Goal: Navigation & Orientation: Find specific page/section

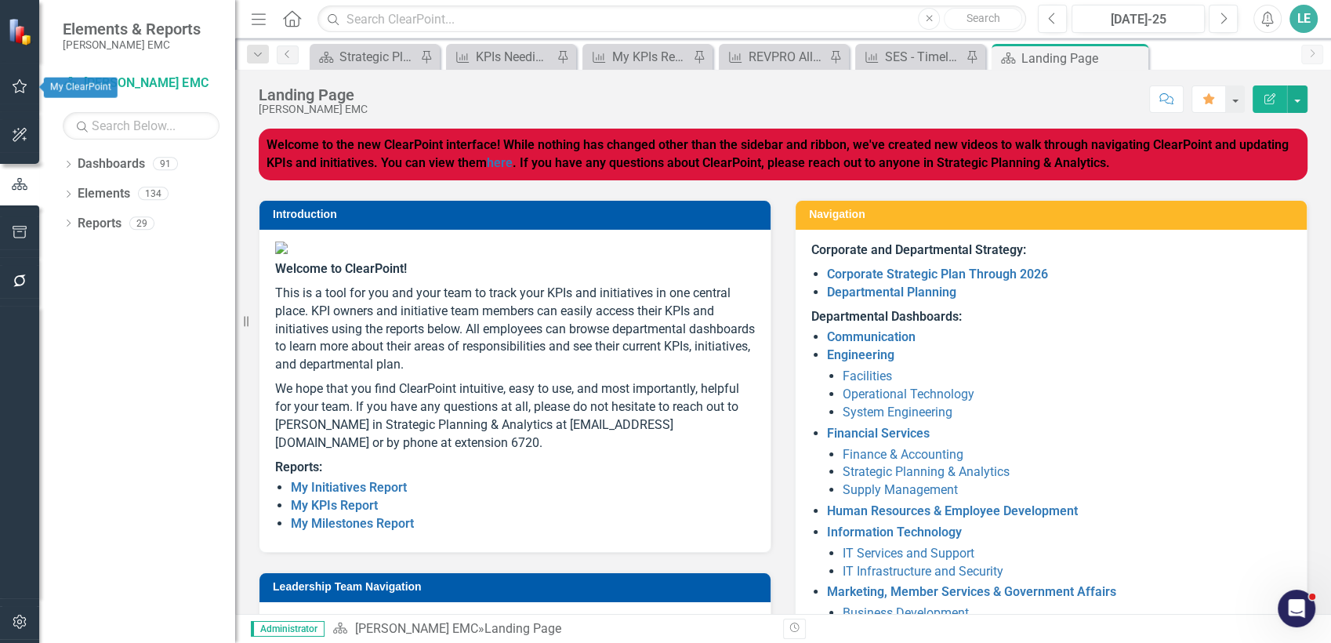
click at [25, 84] on icon "button" at bounding box center [20, 86] width 15 height 14
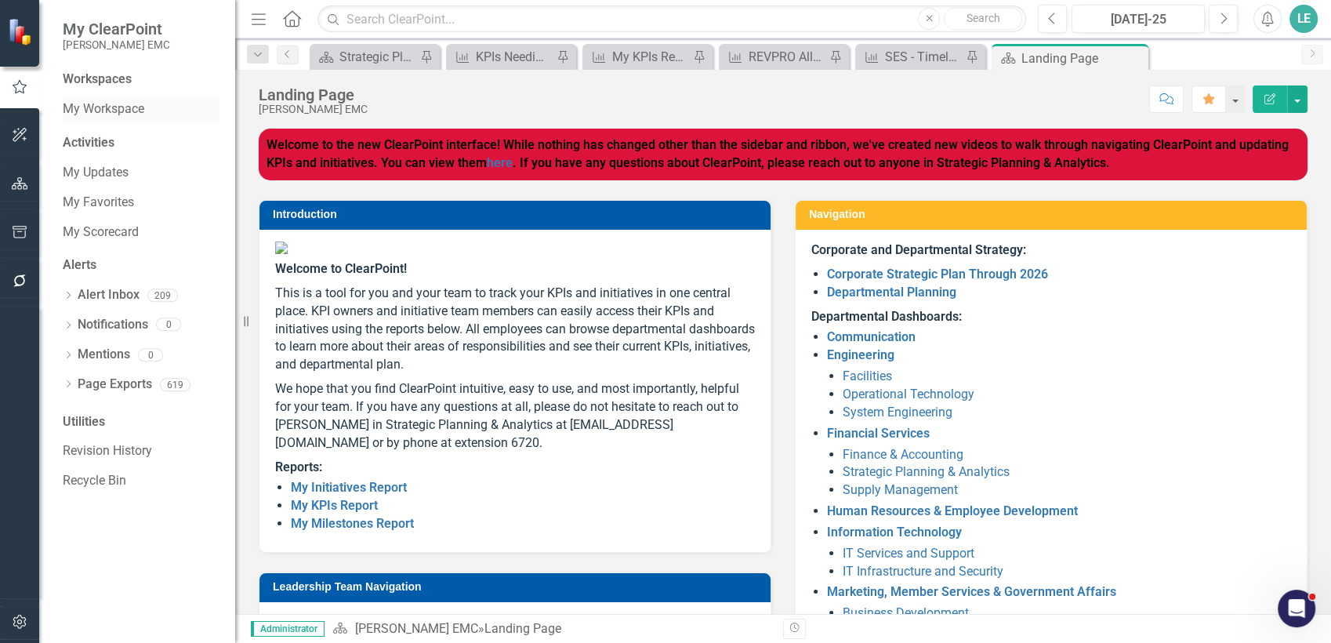
click at [116, 114] on link "My Workspace" at bounding box center [141, 109] width 157 height 18
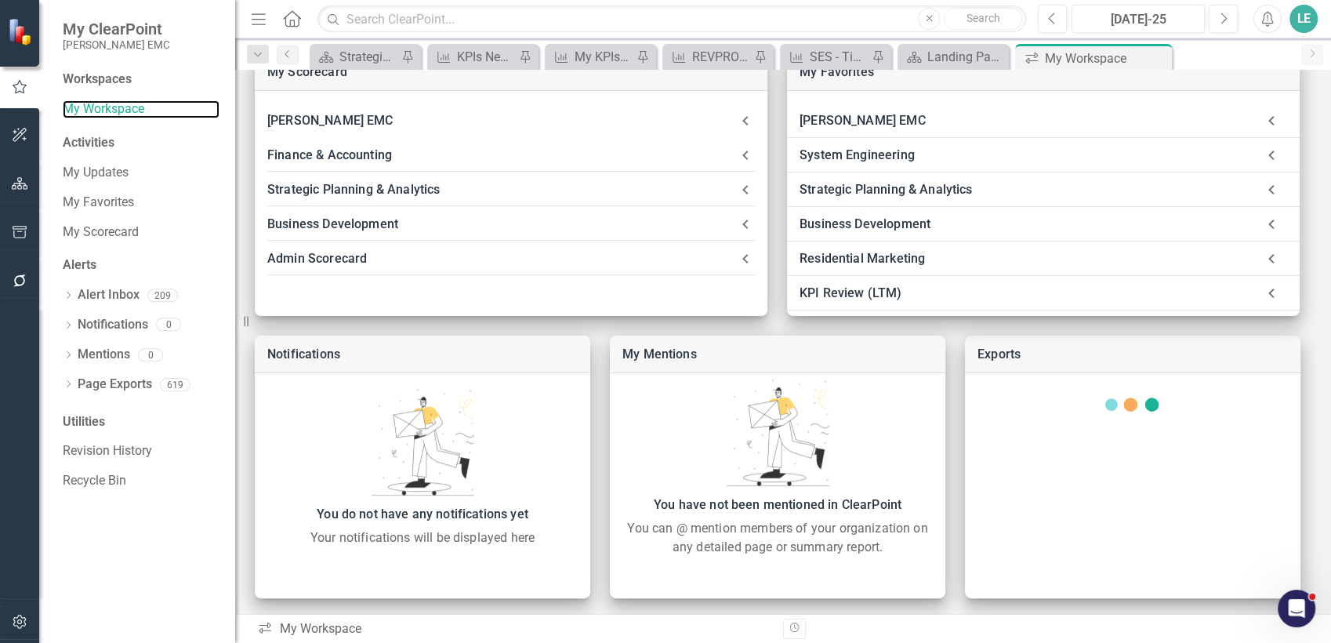
scroll to position [441, 0]
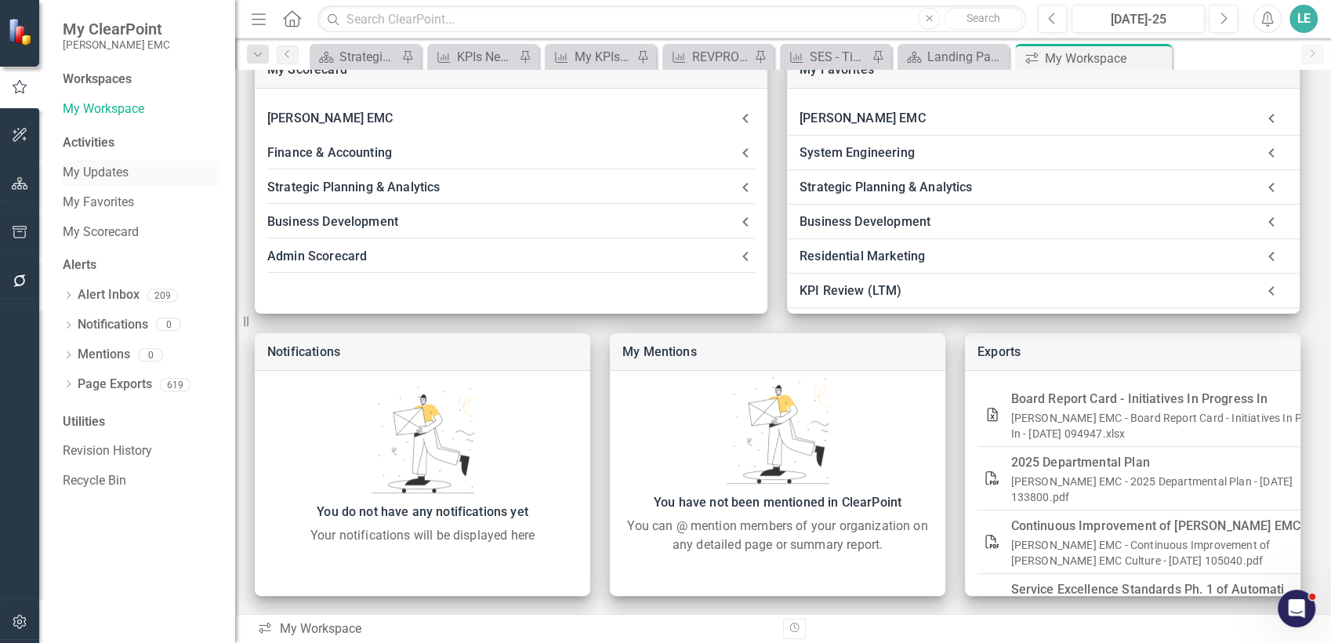
click at [108, 170] on link "My Updates" at bounding box center [141, 173] width 157 height 18
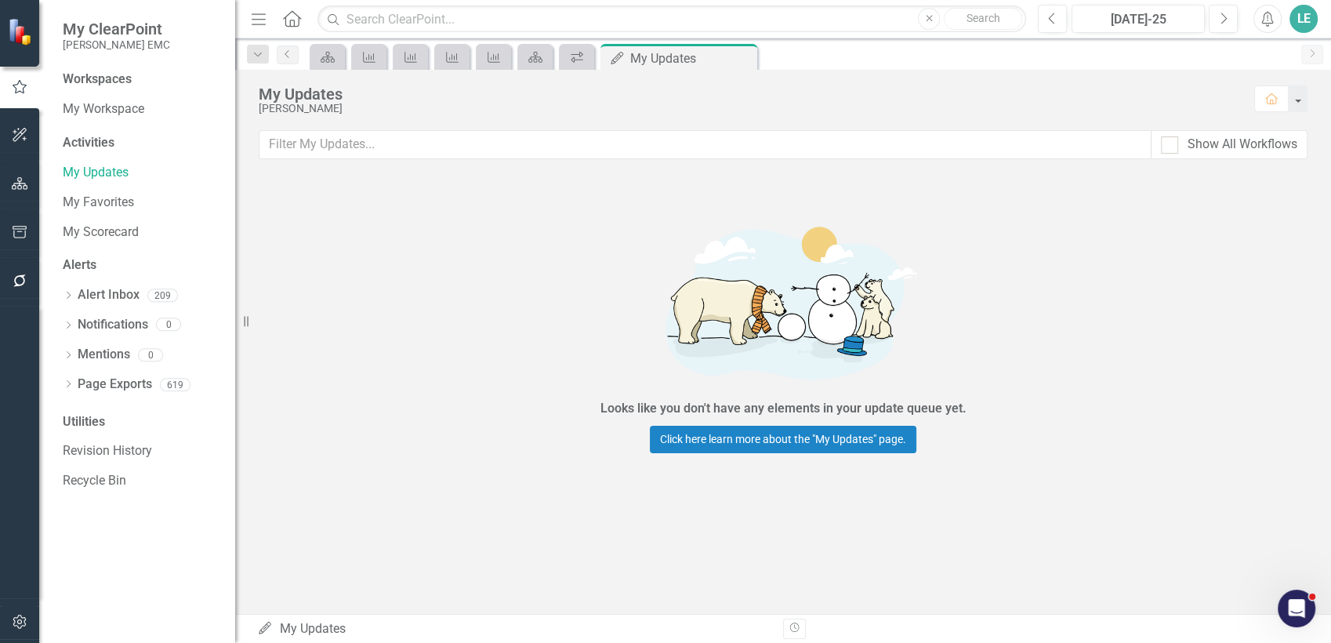
click at [251, 19] on icon "Menu" at bounding box center [259, 18] width 20 height 16
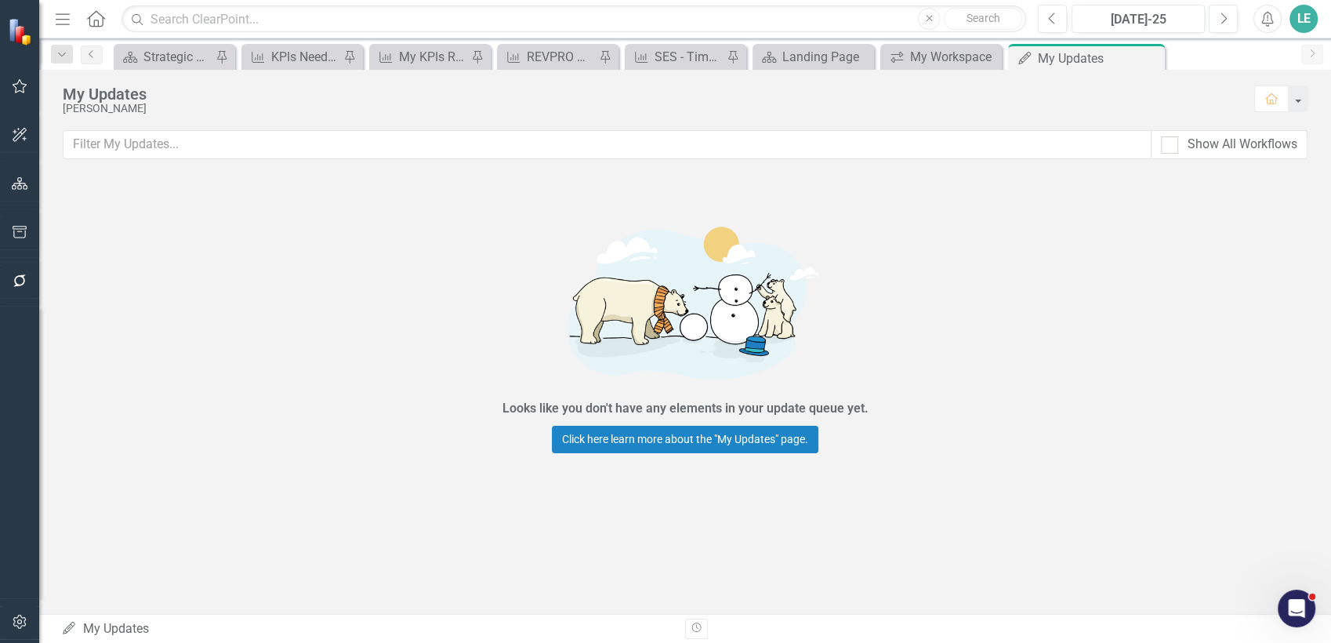
click at [103, 23] on icon "Home" at bounding box center [95, 18] width 20 height 16
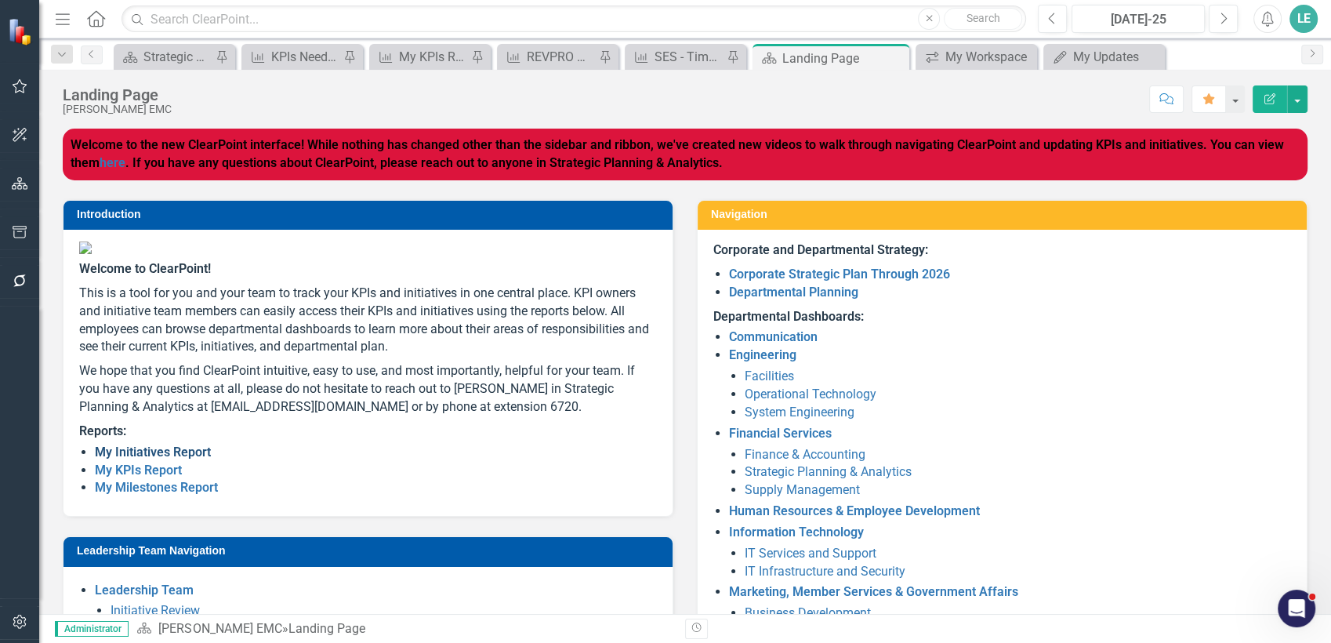
click at [170, 459] on link "My Initiatives Report" at bounding box center [153, 452] width 116 height 15
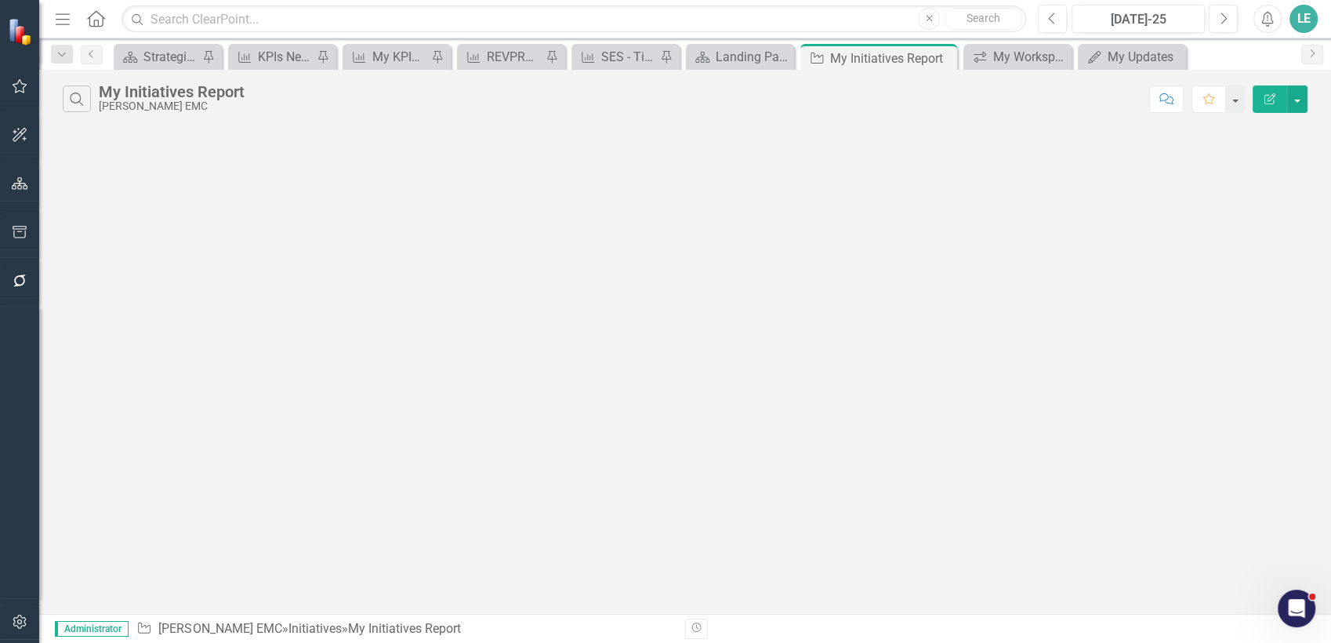
drag, startPoint x: 53, startPoint y: 16, endPoint x: 61, endPoint y: 10, distance: 9.6
click at [53, 14] on icon "Menu" at bounding box center [63, 18] width 20 height 16
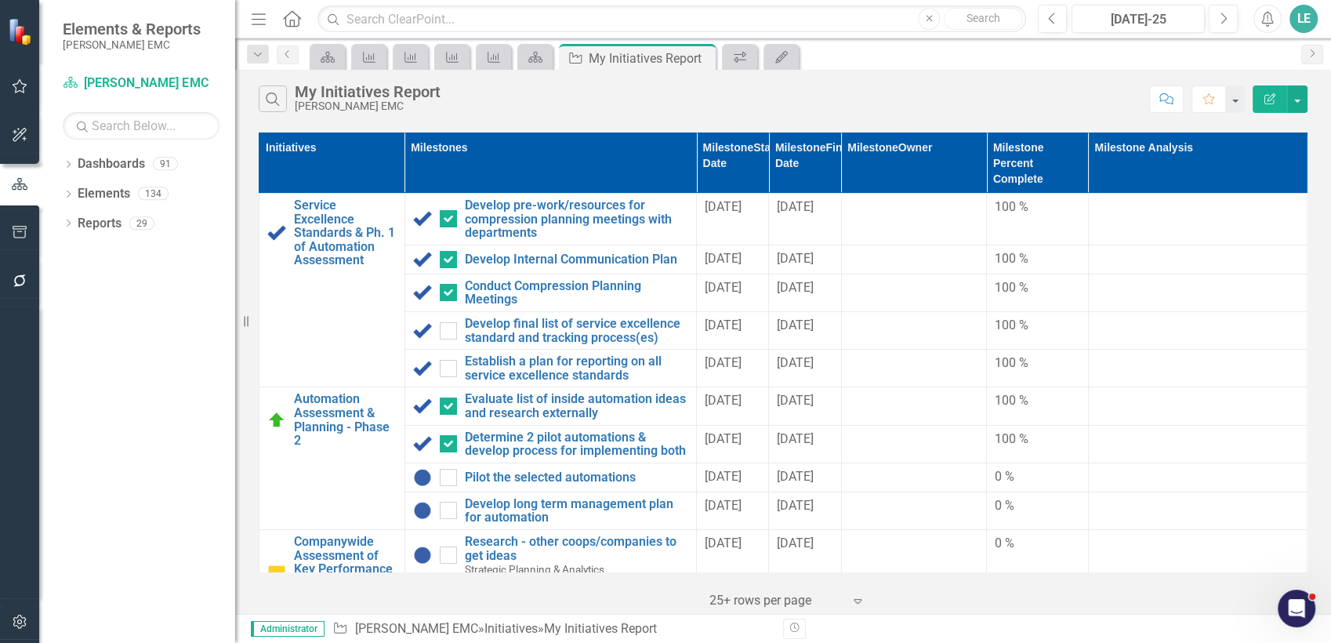
click at [296, 24] on icon at bounding box center [292, 18] width 18 height 16
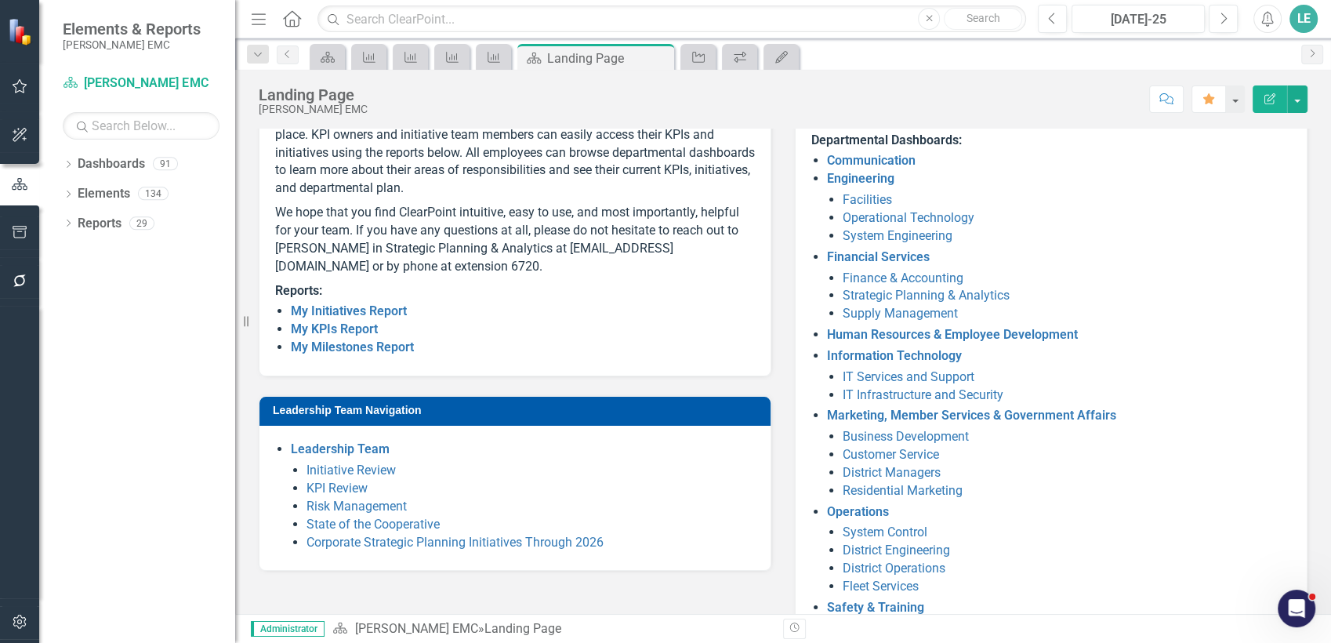
scroll to position [245, 0]
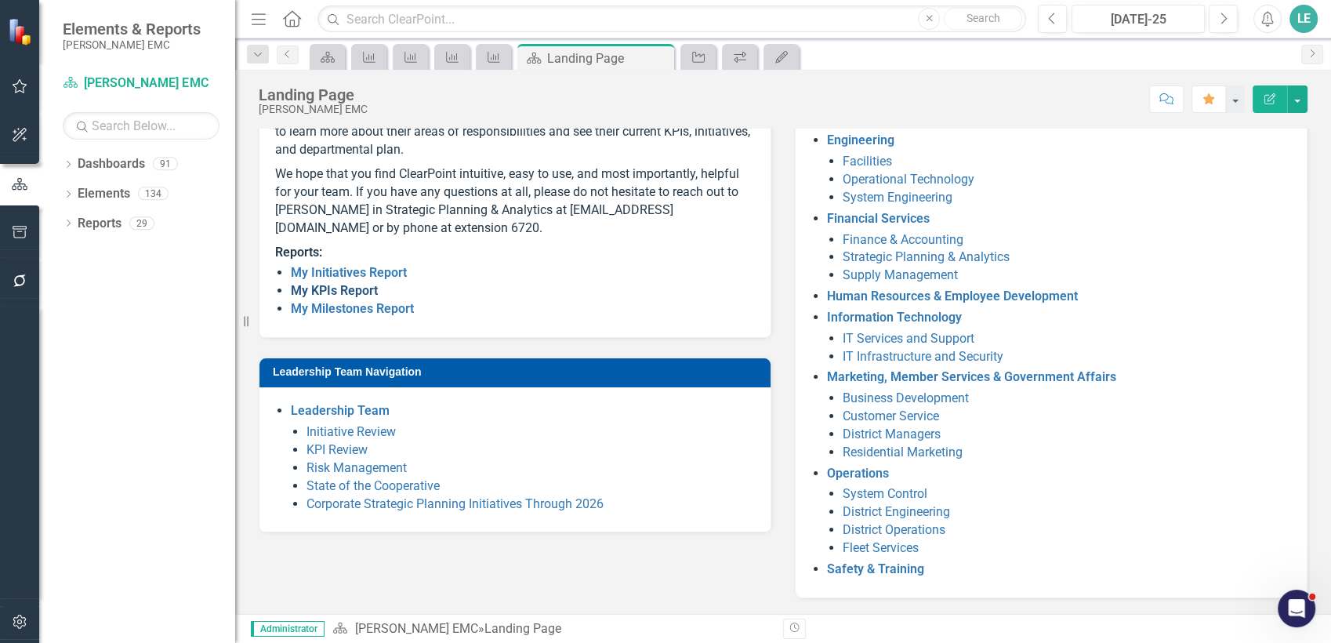
click at [348, 298] on link "My KPIs Report" at bounding box center [334, 290] width 87 height 15
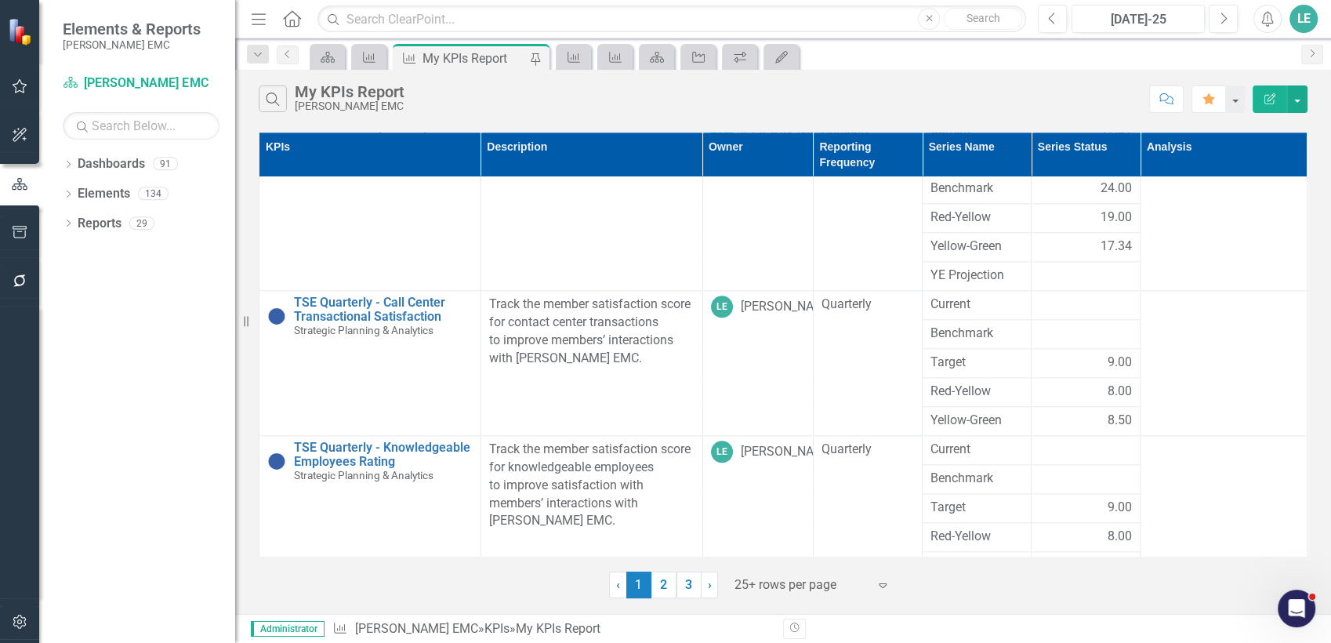
scroll to position [1825, 0]
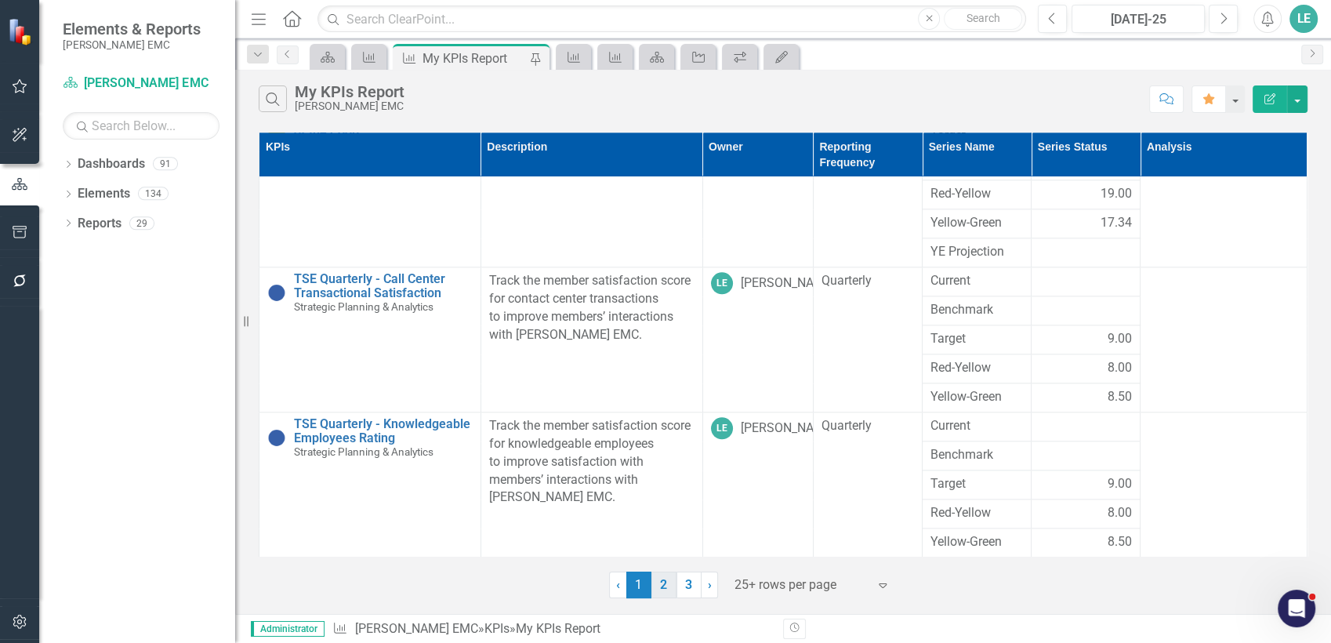
click at [661, 593] on link "2" at bounding box center [664, 585] width 25 height 27
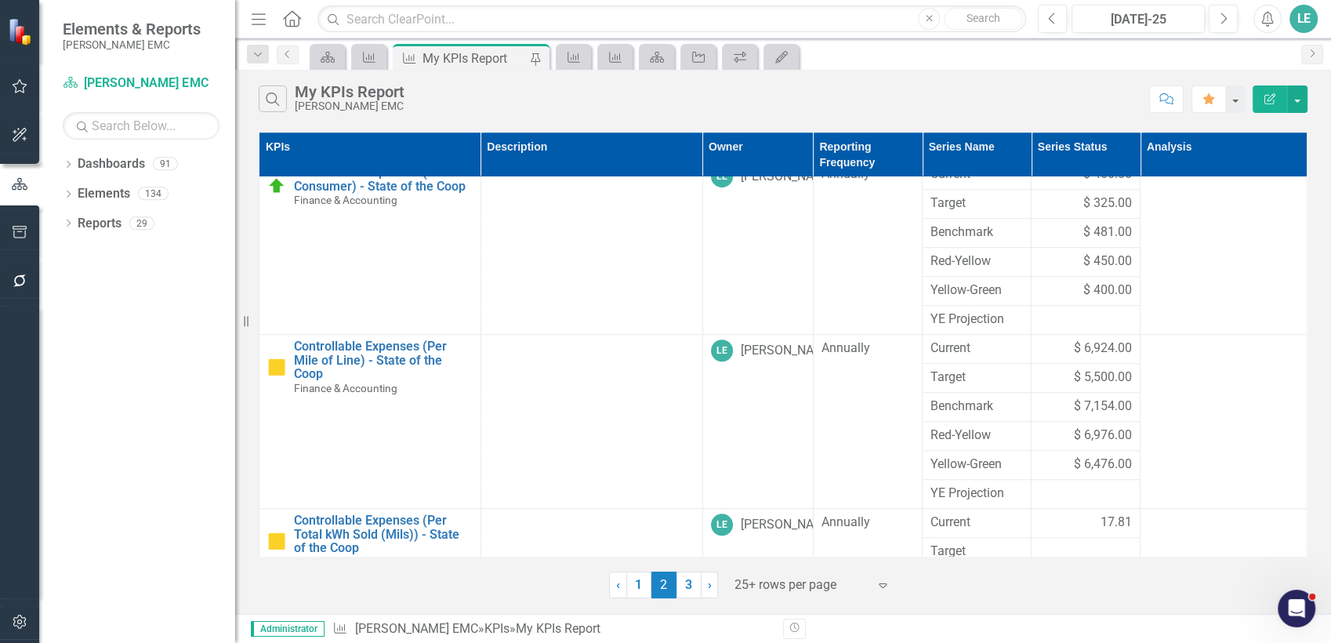
scroll to position [1391, 0]
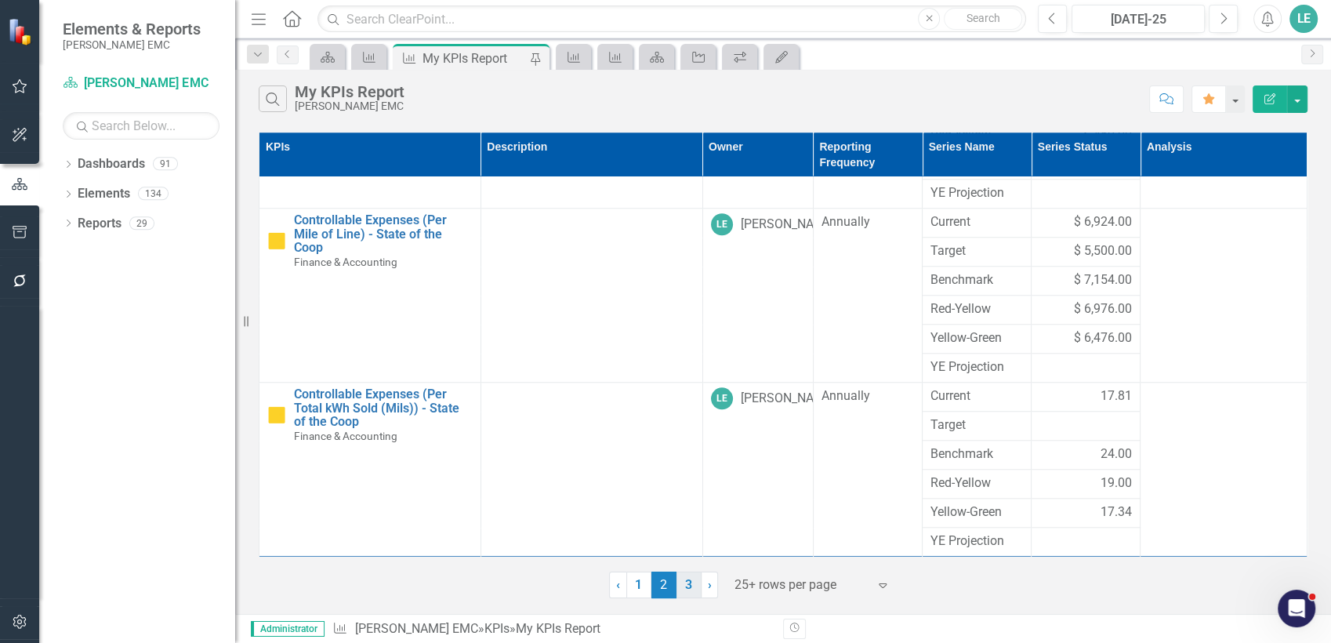
click at [691, 586] on link "3" at bounding box center [689, 585] width 25 height 27
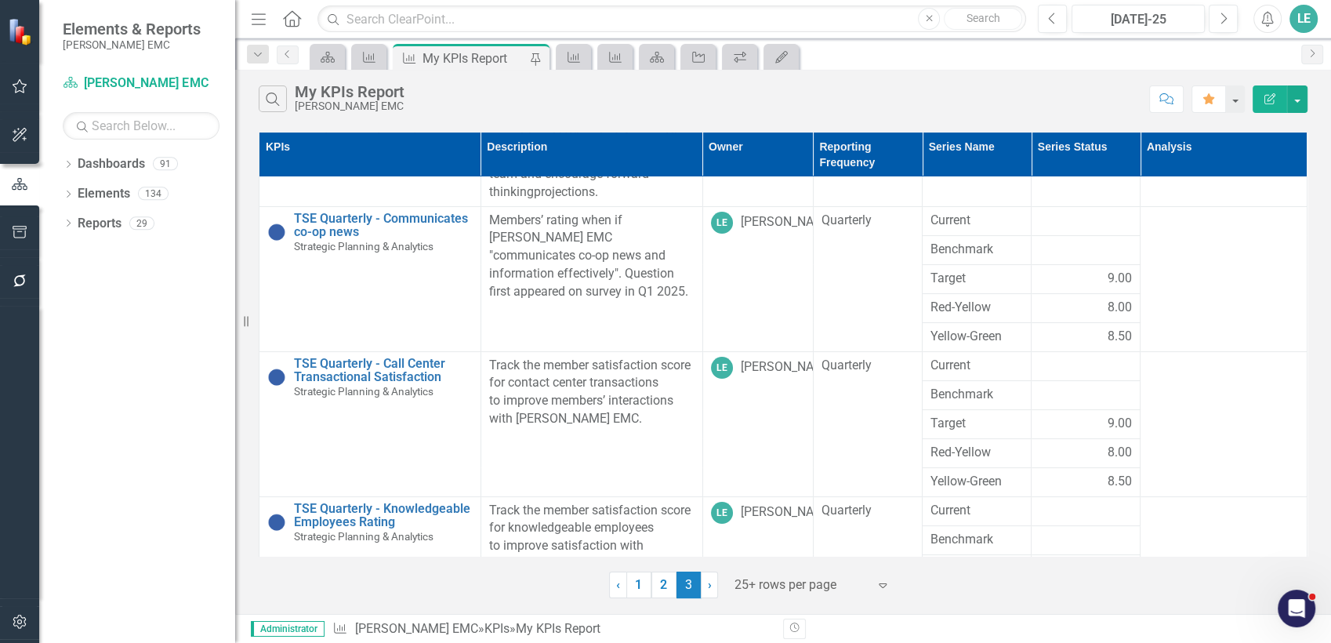
scroll to position [609, 0]
